Goal: Communication & Community: Ask a question

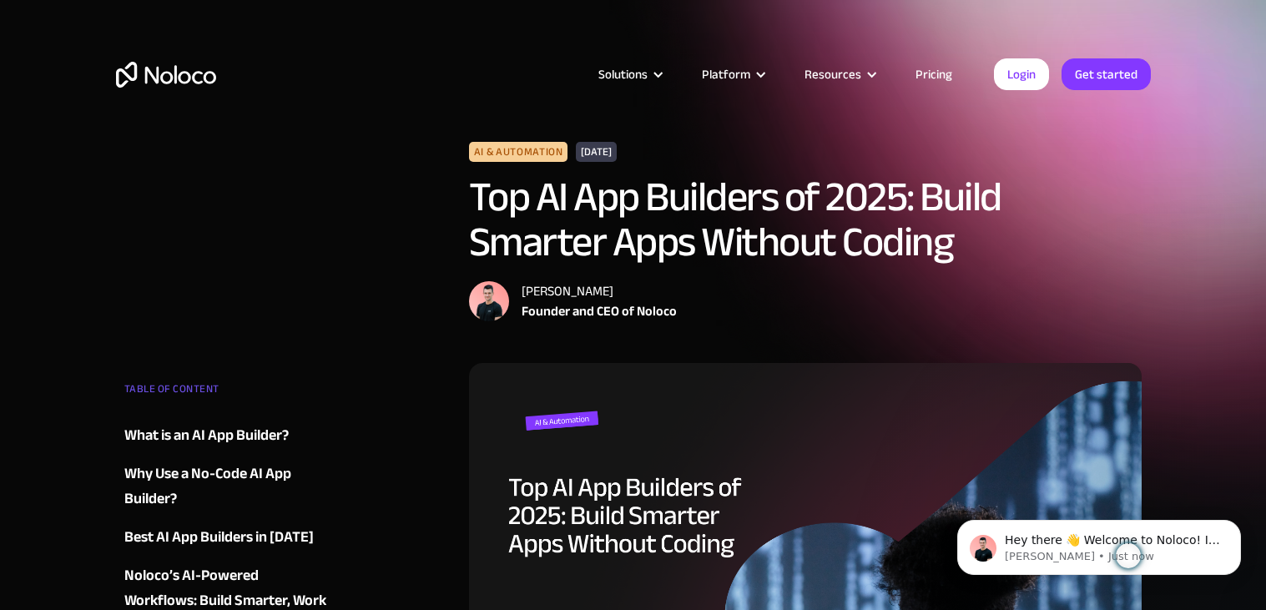
click at [934, 73] on link "Pricing" at bounding box center [933, 74] width 78 height 22
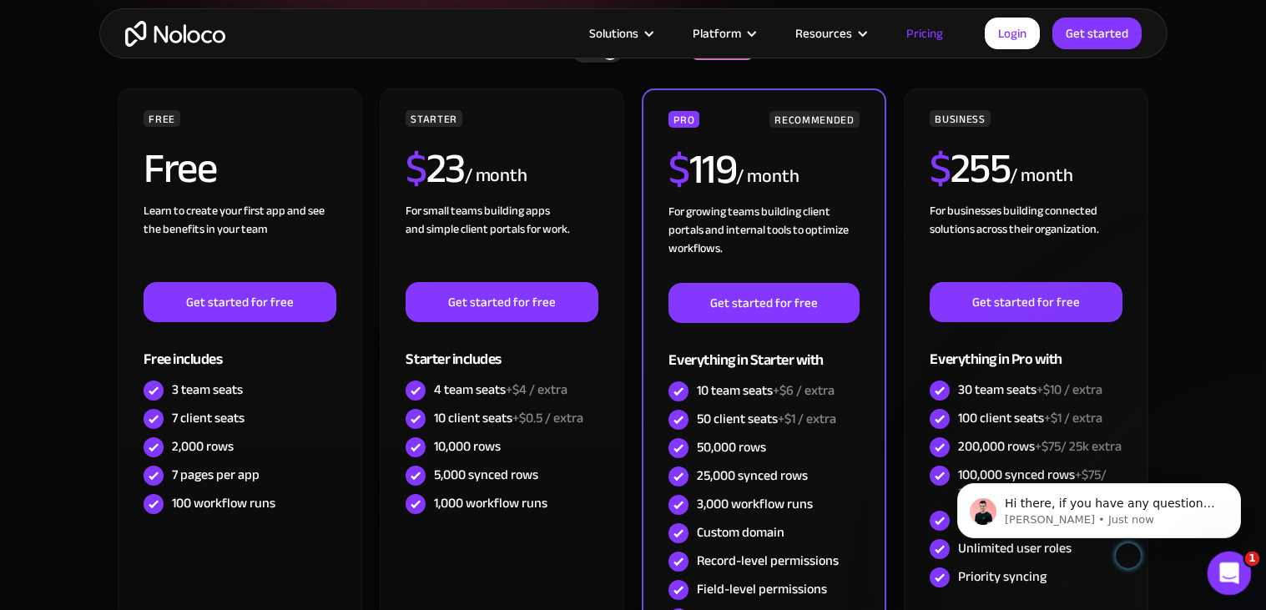
click at [1220, 563] on icon "Open Intercom Messenger" at bounding box center [1227, 571] width 28 height 28
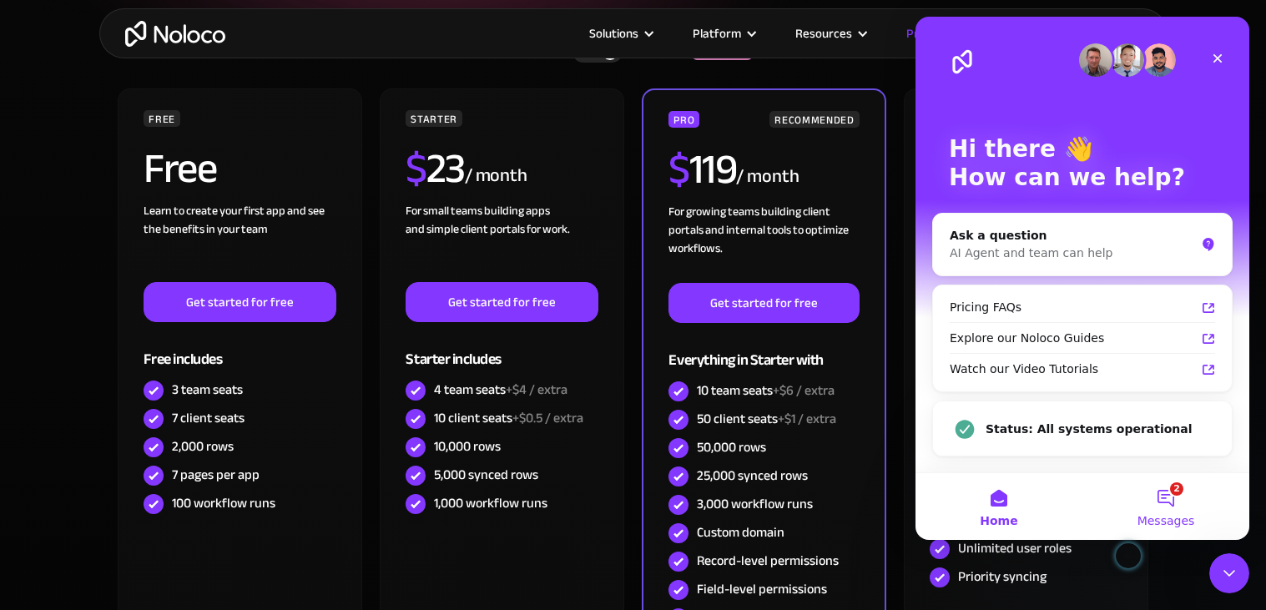
click at [1151, 496] on button "2 Messages" at bounding box center [1165, 506] width 167 height 67
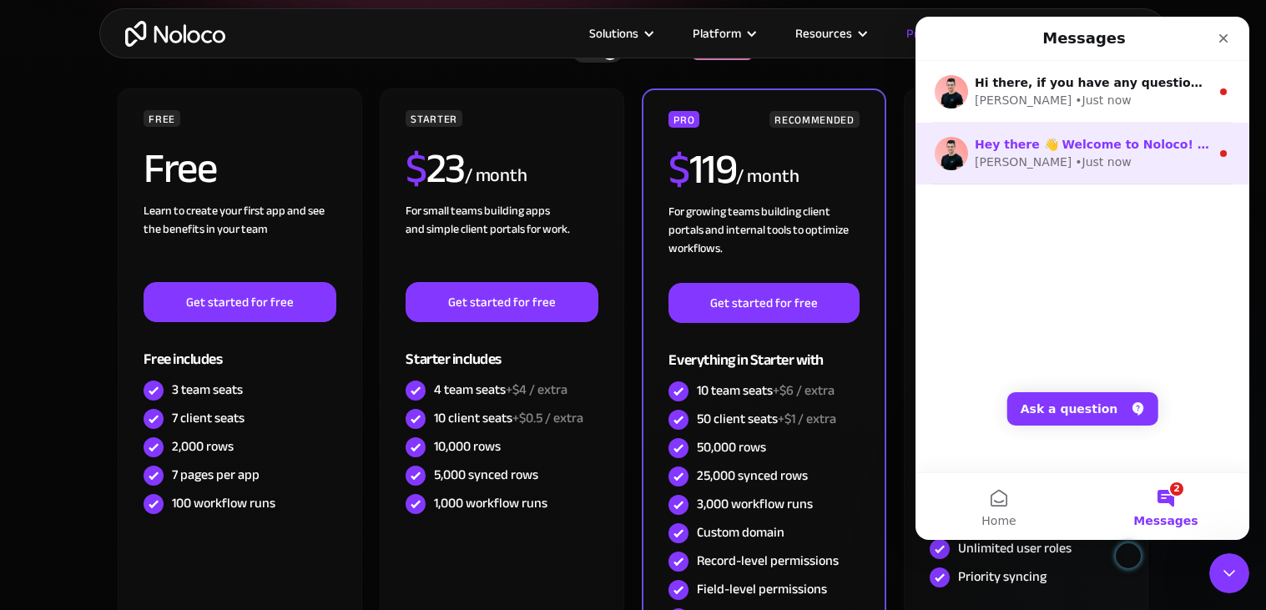
click at [1075, 165] on div "• Just now" at bounding box center [1103, 163] width 56 height 18
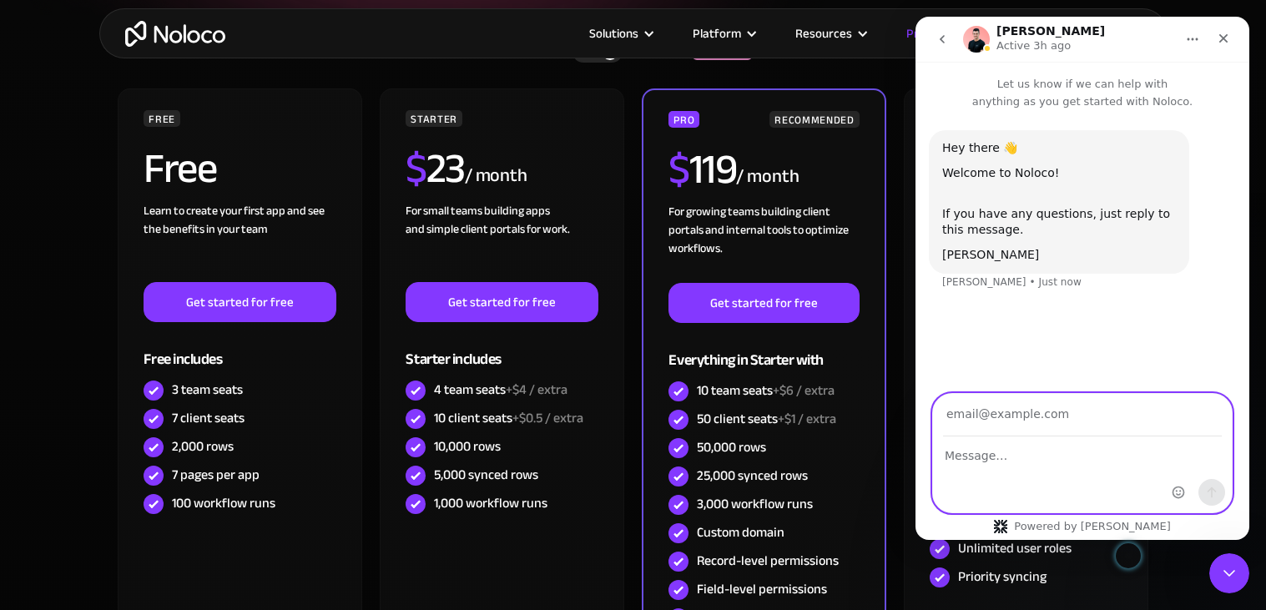
click at [991, 452] on textarea "Message…" at bounding box center [1082, 451] width 299 height 28
type textarea "Is this for web pages or for actual sites with a functionality like an applicat…"
click at [975, 404] on input "Your email" at bounding box center [1082, 415] width 279 height 43
type input "[EMAIL_ADDRESS][DOMAIN_NAME]"
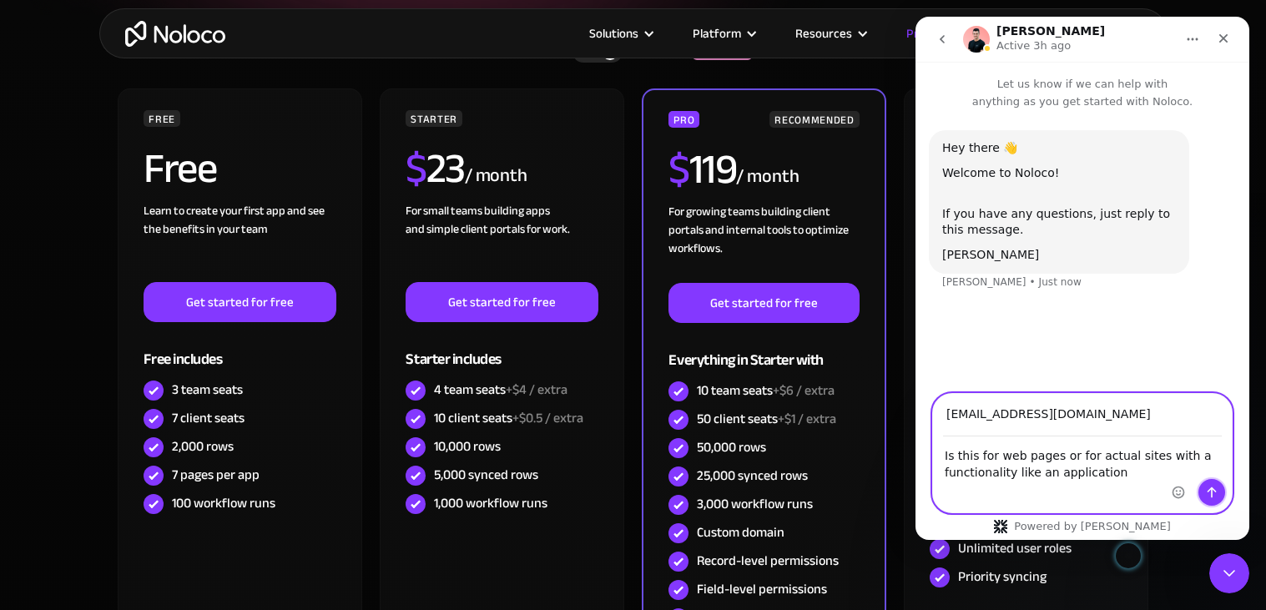
click at [1210, 491] on icon "Send a message…" at bounding box center [1211, 492] width 13 height 13
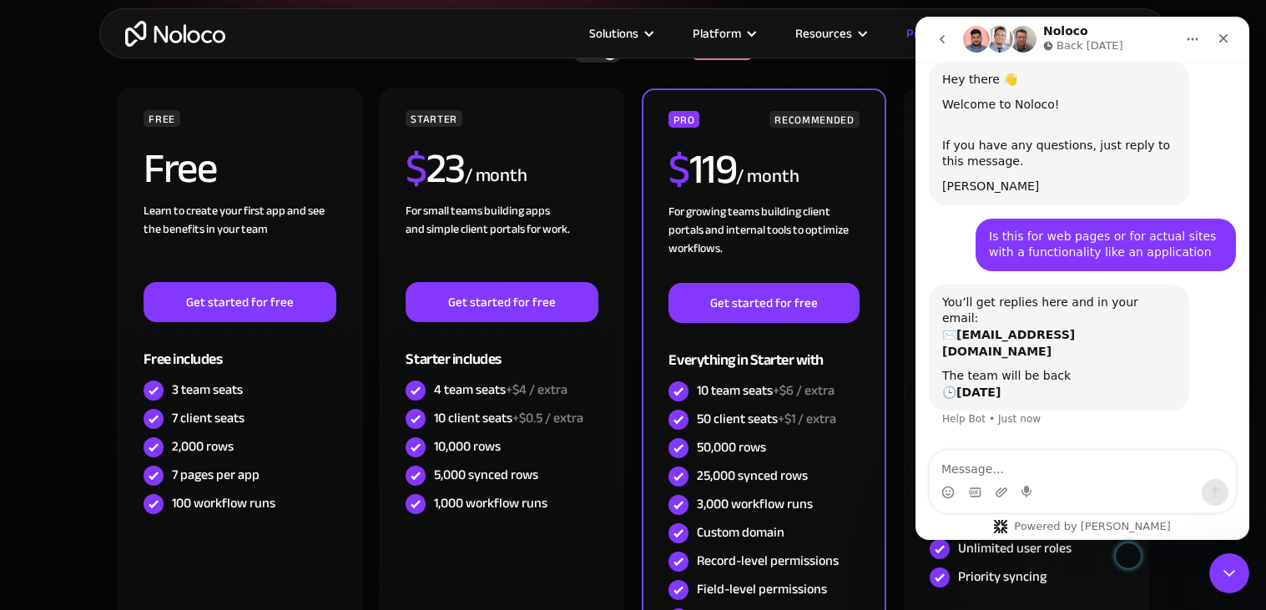
scroll to position [77, 0]
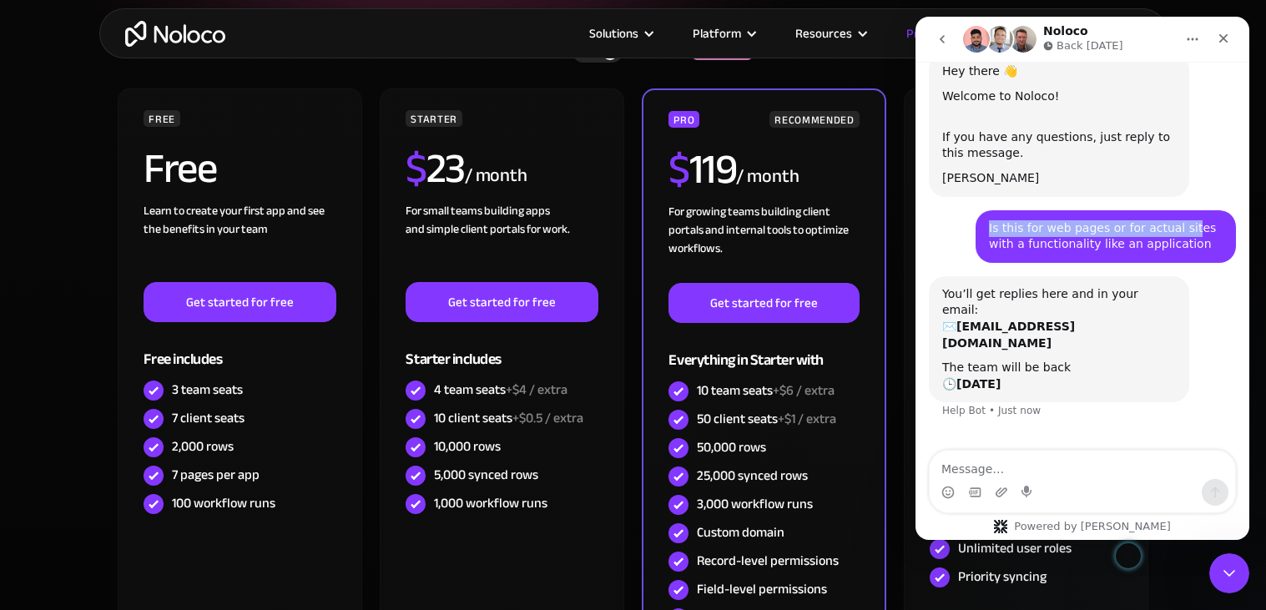
drag, startPoint x: 989, startPoint y: 223, endPoint x: 1180, endPoint y: 237, distance: 191.6
click at [1180, 237] on div "Is this for web pages or for actual sites with a functionality like an applicat…" at bounding box center [1106, 236] width 234 height 33
click at [1096, 47] on p "Back [DATE]" at bounding box center [1089, 46] width 67 height 17
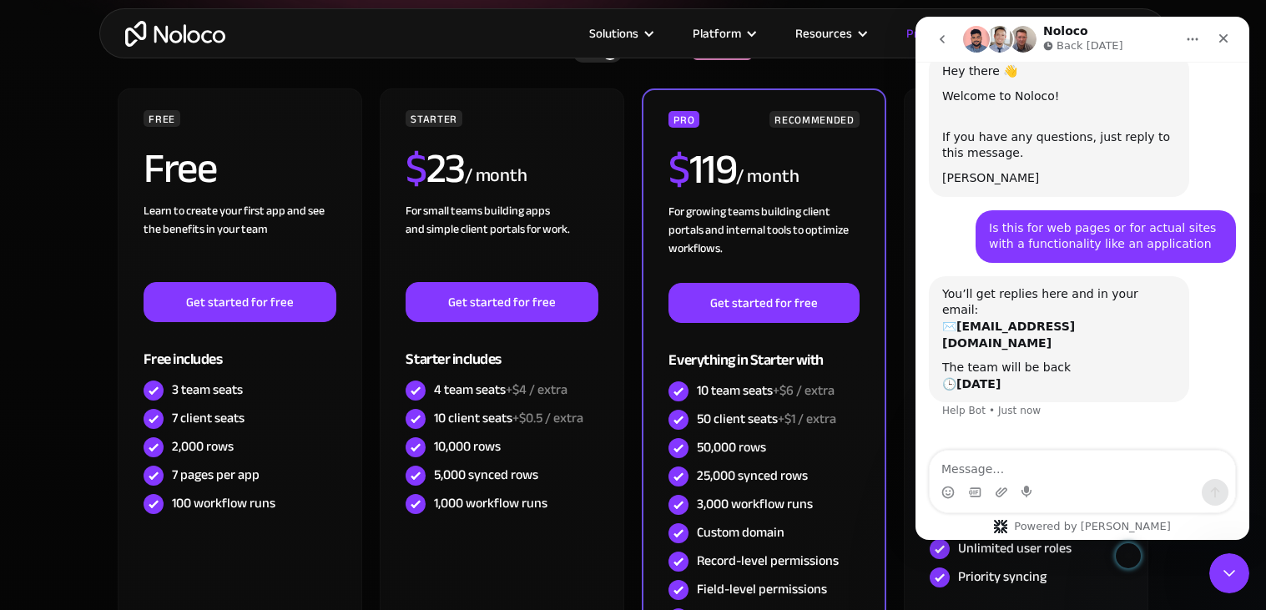
click at [1096, 47] on p "Back [DATE]" at bounding box center [1089, 46] width 67 height 17
click at [1099, 44] on p "Back [DATE]" at bounding box center [1089, 46] width 67 height 17
click at [1219, 38] on icon "Close" at bounding box center [1222, 38] width 13 height 13
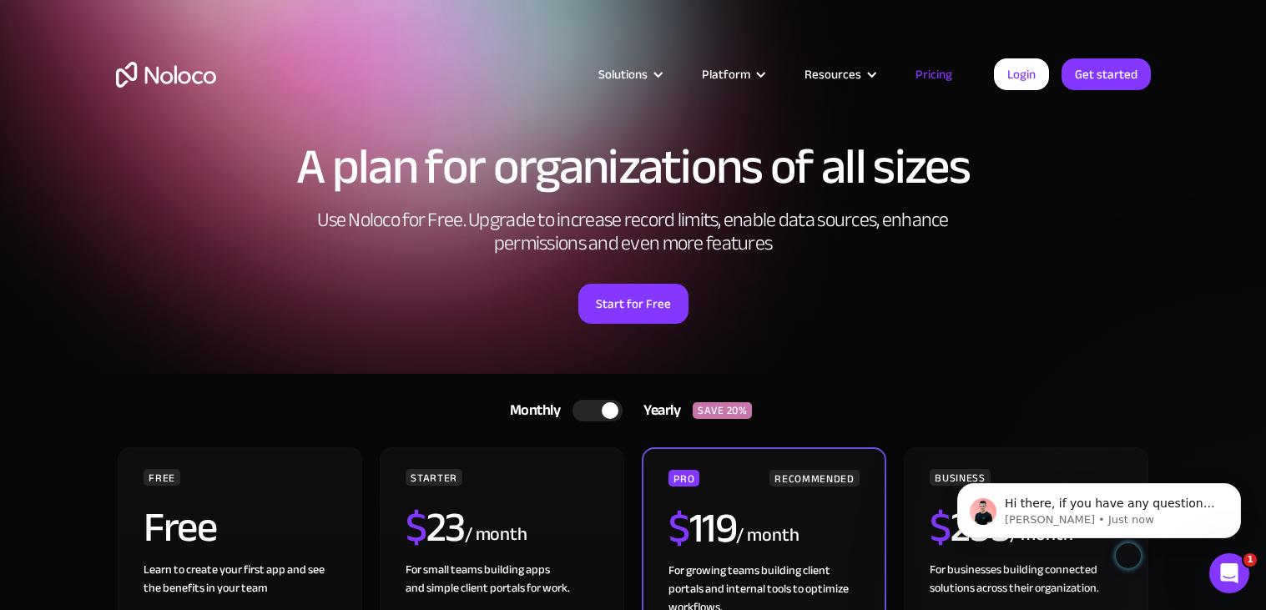
click at [586, 404] on div at bounding box center [597, 411] width 50 height 22
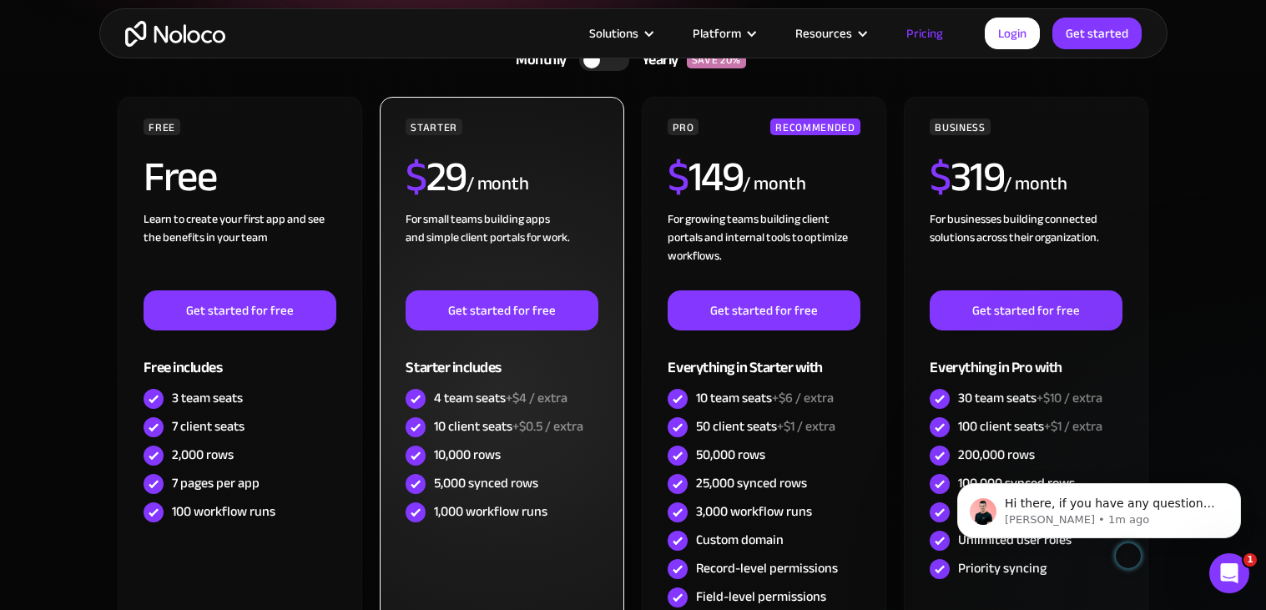
scroll to position [0, 0]
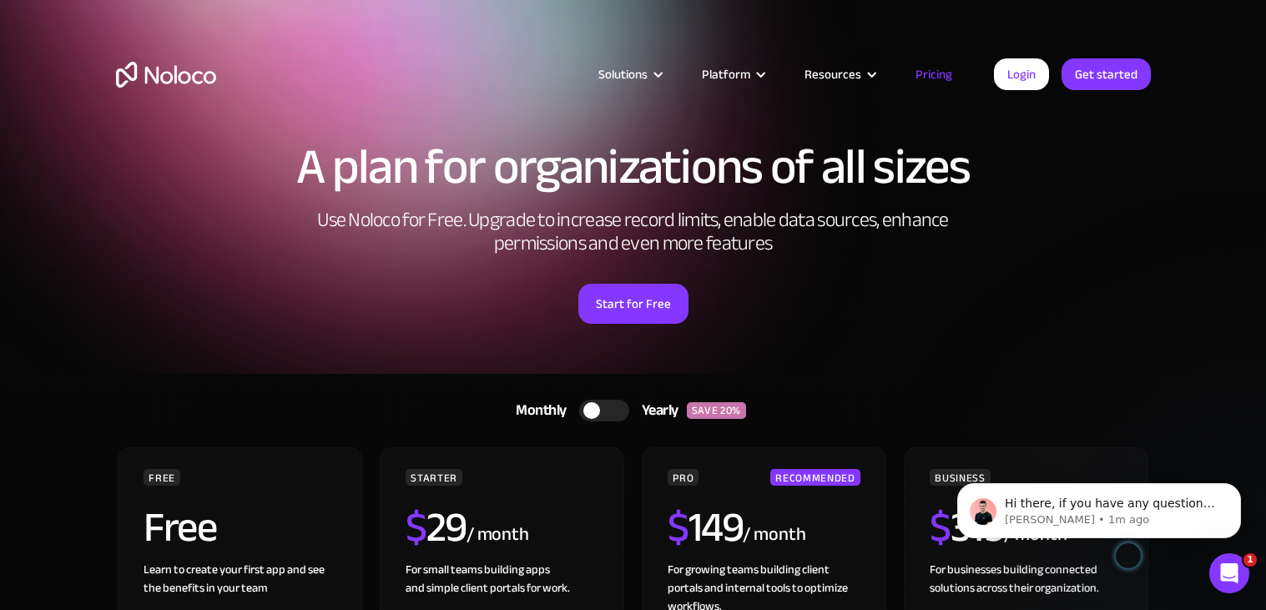
click at [597, 416] on div at bounding box center [604, 411] width 50 height 22
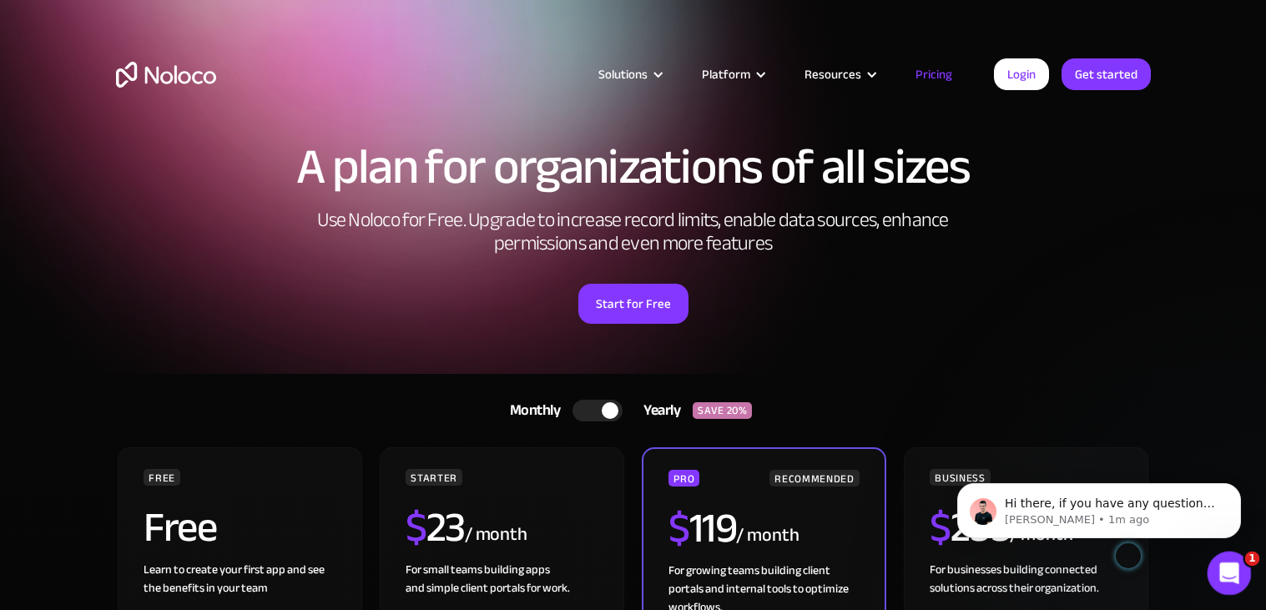
click at [1213, 567] on div "Open Intercom Messenger" at bounding box center [1226, 570] width 55 height 55
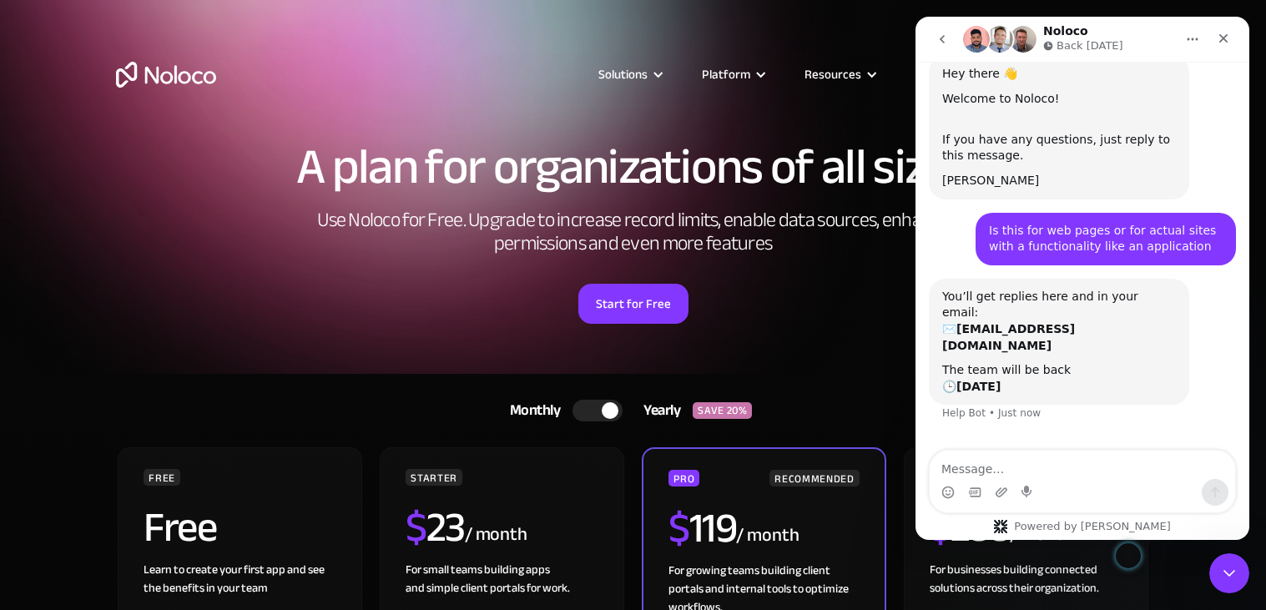
scroll to position [77, 0]
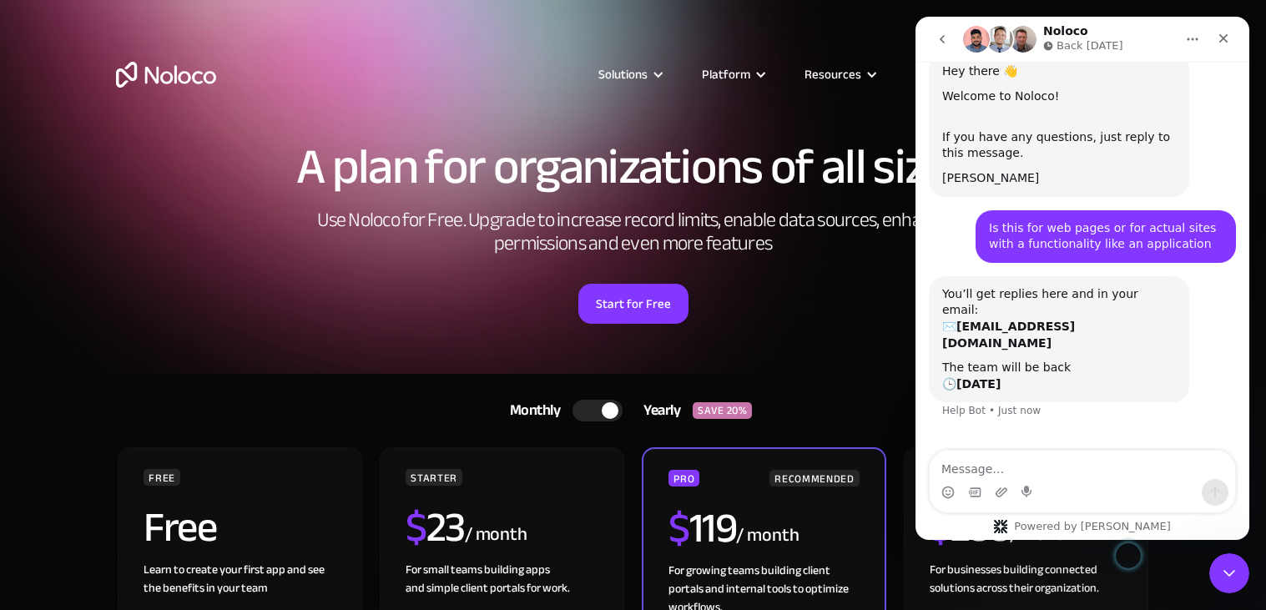
click at [941, 42] on icon "go back" at bounding box center [941, 39] width 13 height 13
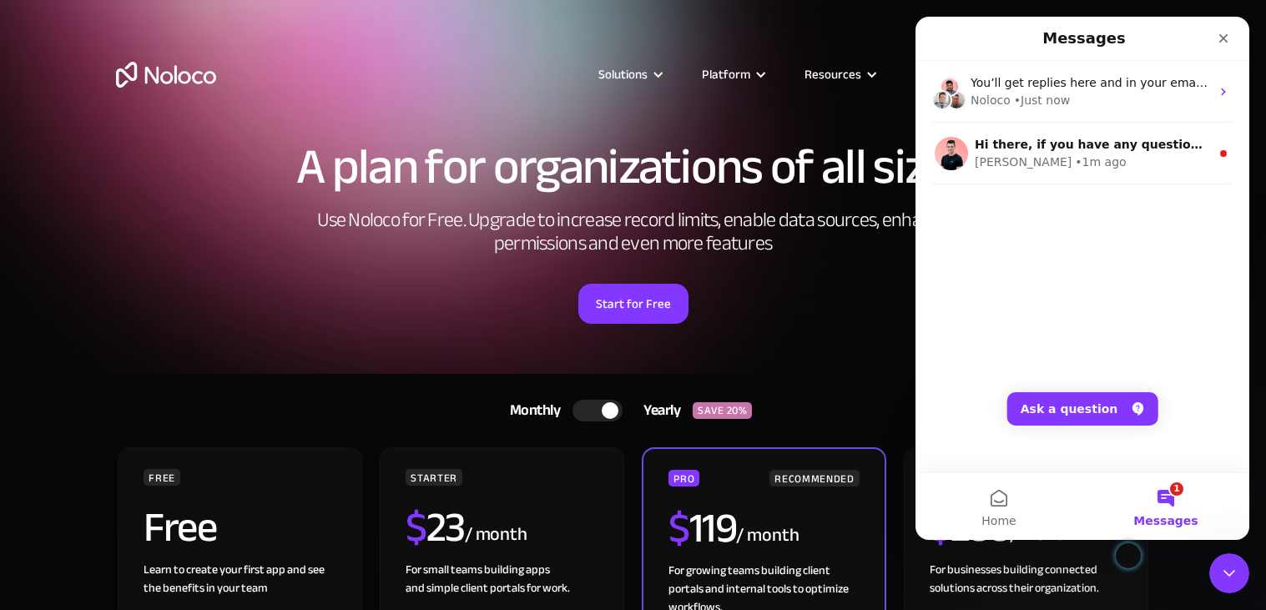
scroll to position [0, 0]
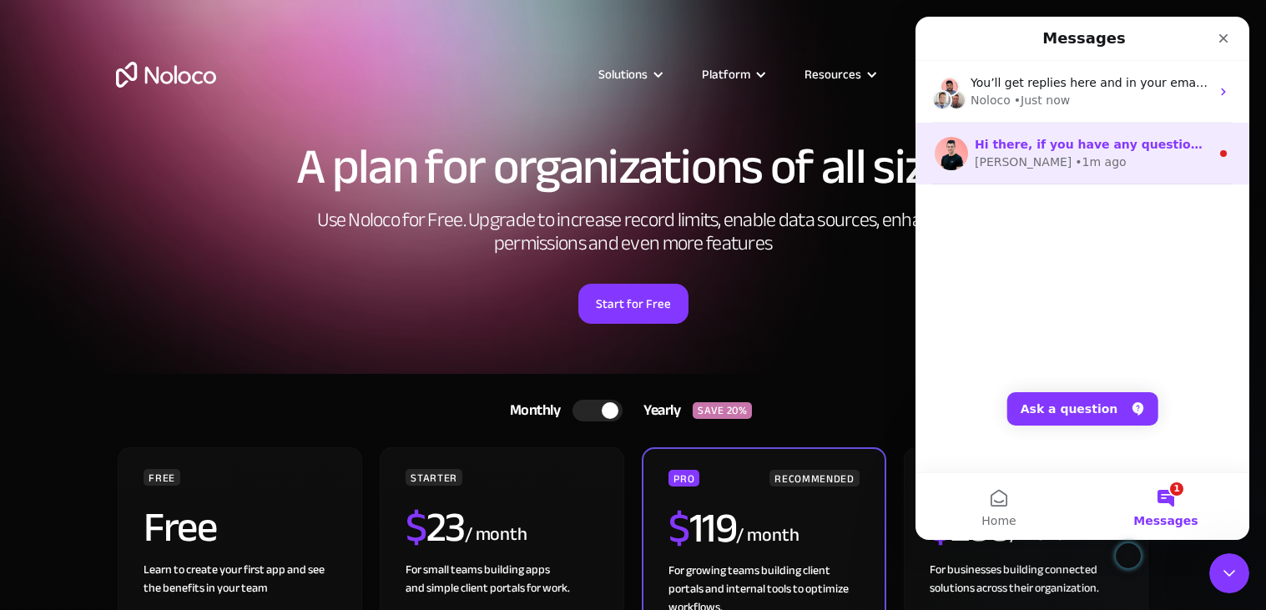
click at [1028, 142] on span "Hi there, if you have any questions about our pricing, just let us know! [GEOGR…" at bounding box center [1279, 144] width 609 height 13
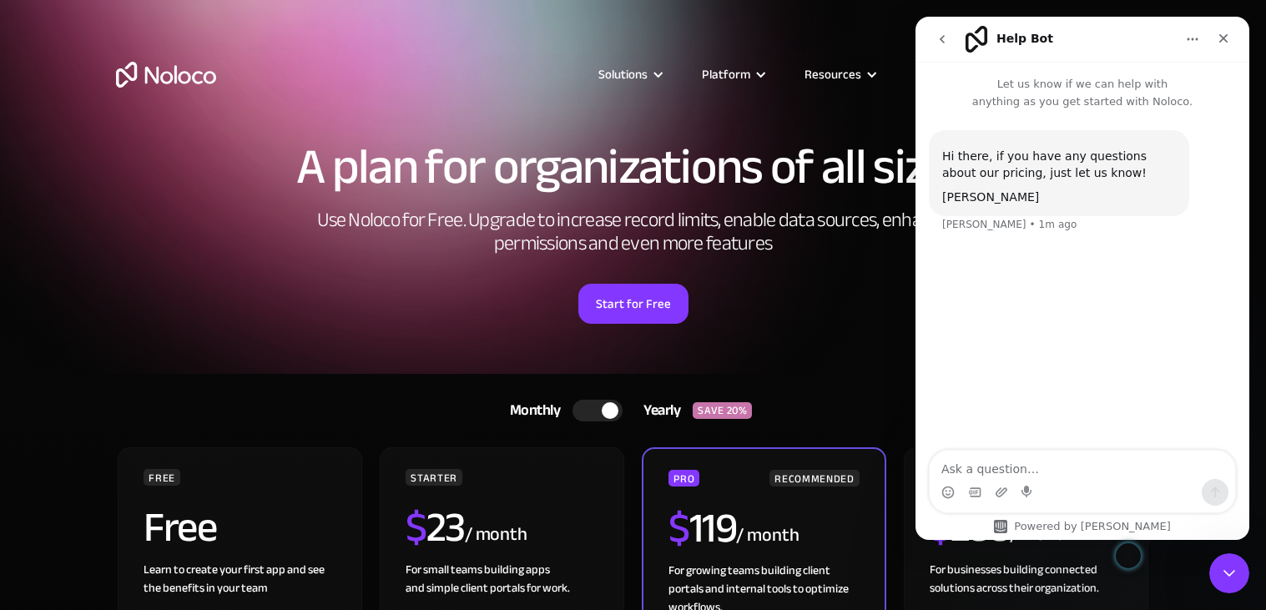
click at [1045, 463] on textarea "Ask a question…" at bounding box center [1081, 465] width 305 height 28
click at [1027, 469] on textarea "Is this for web applications or actual" at bounding box center [1081, 465] width 305 height 28
click at [1136, 475] on textarea "Is this for web sits or actual" at bounding box center [1081, 465] width 305 height 28
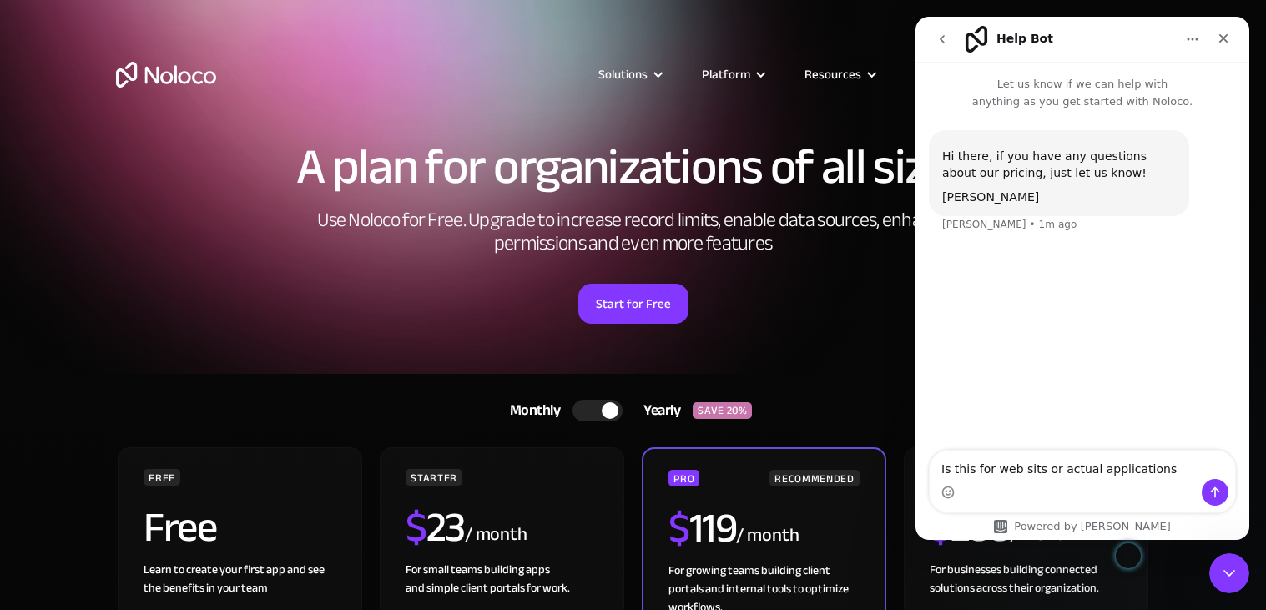
type textarea "Is this for websites or actual applications"
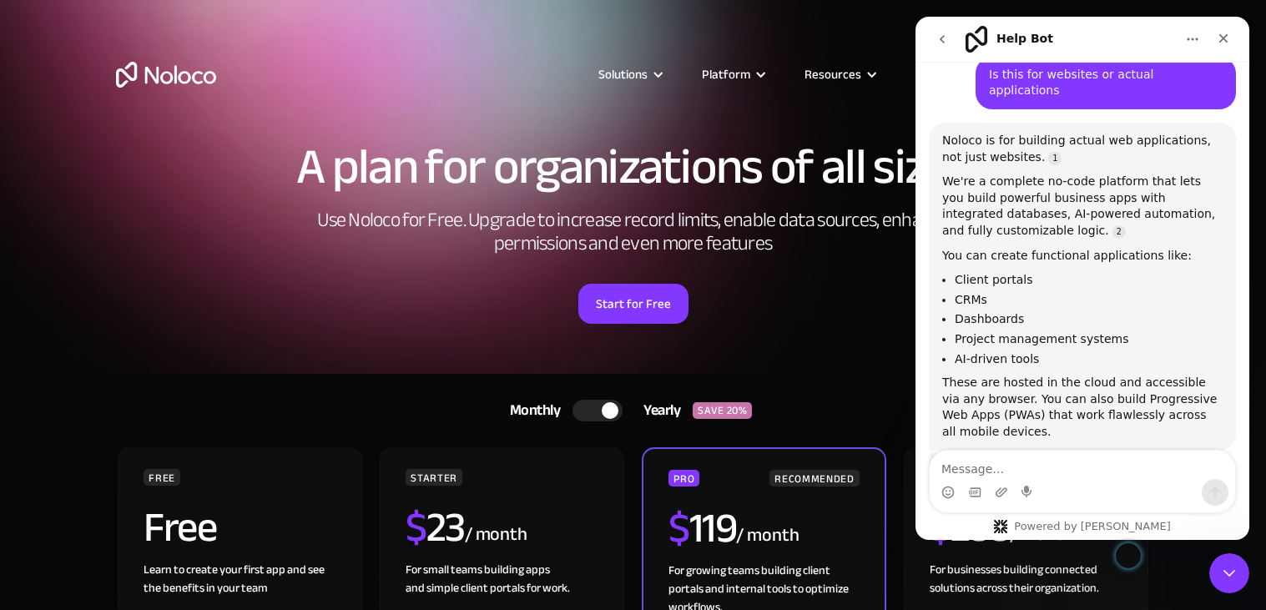
scroll to position [3, 0]
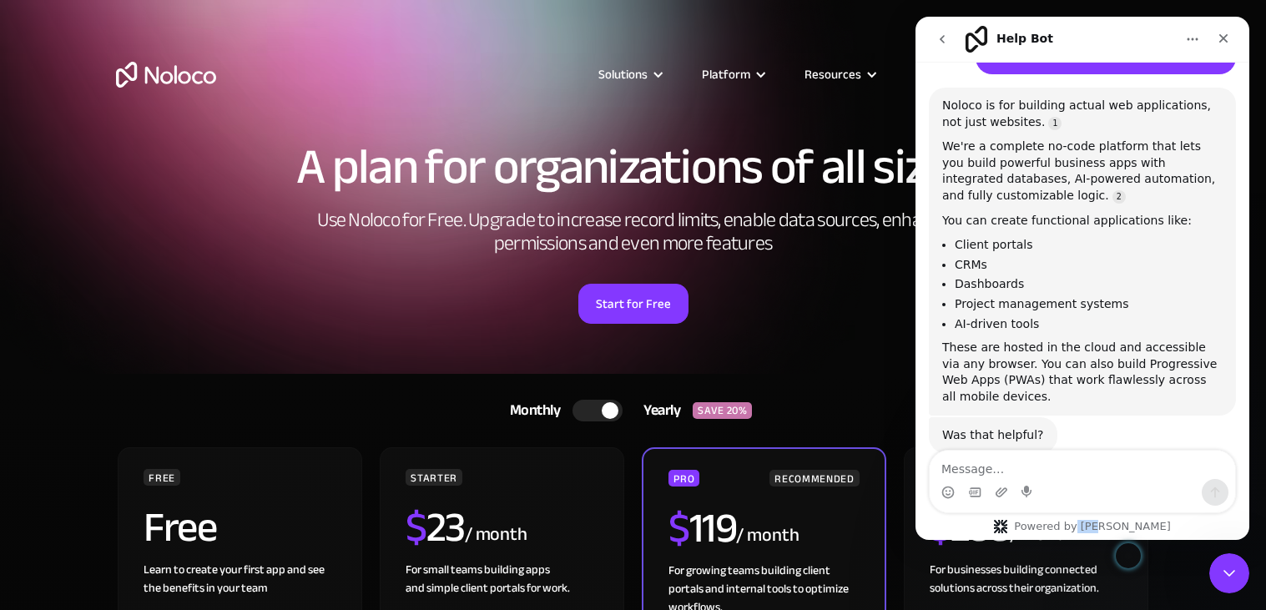
drag, startPoint x: 1151, startPoint y: 529, endPoint x: 1112, endPoint y: 524, distance: 38.7
click at [1112, 524] on div "Powered by [PERSON_NAME]" at bounding box center [1082, 495] width 334 height 90
click at [1136, 526] on div "Powered by [PERSON_NAME]" at bounding box center [1081, 526] width 203 height 13
drag, startPoint x: 1136, startPoint y: 526, endPoint x: 1116, endPoint y: 524, distance: 20.1
click at [1116, 524] on div "Powered by [PERSON_NAME]" at bounding box center [1081, 526] width 203 height 13
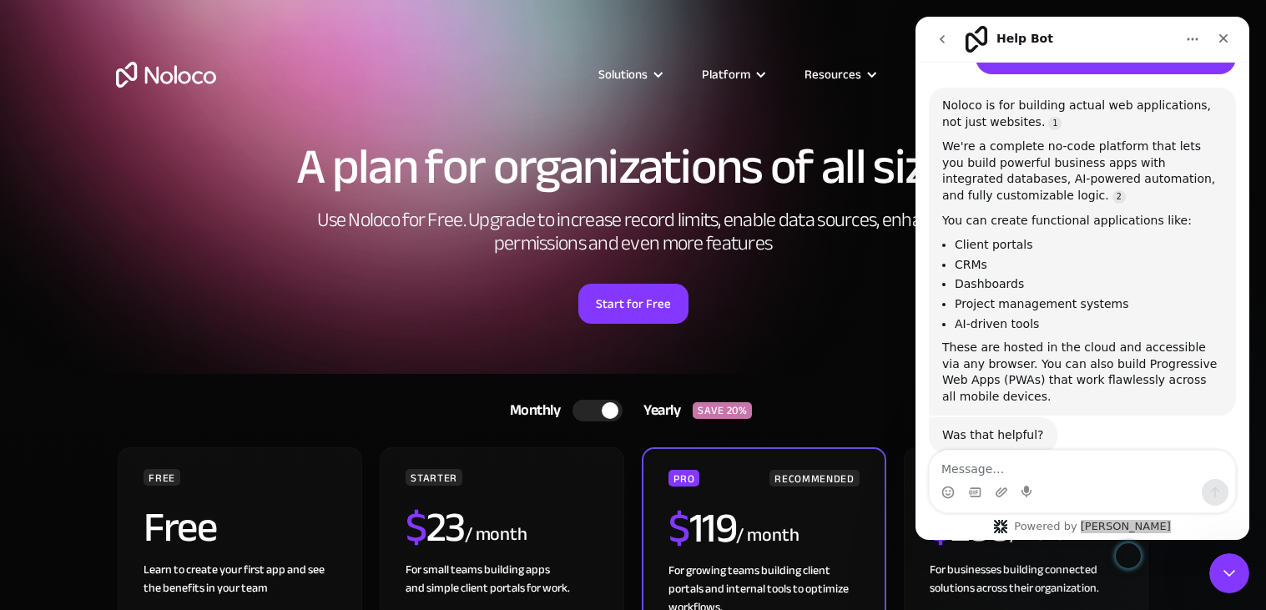
click at [632, 269] on div "A plan for organizations of all sizes Use Noloco for Free. Upgrade to increase …" at bounding box center [633, 249] width 1068 height 249
click at [633, 300] on link "Start for Free" at bounding box center [633, 304] width 110 height 40
